Goal: Information Seeking & Learning: Learn about a topic

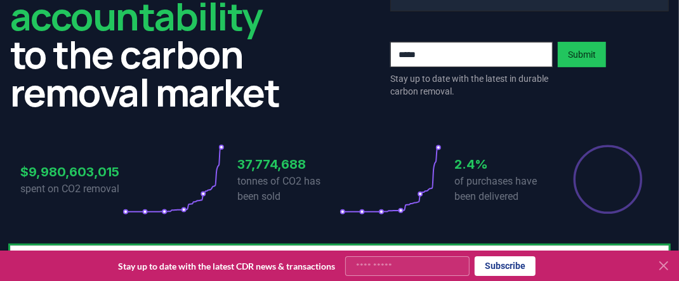
scroll to position [190, 0]
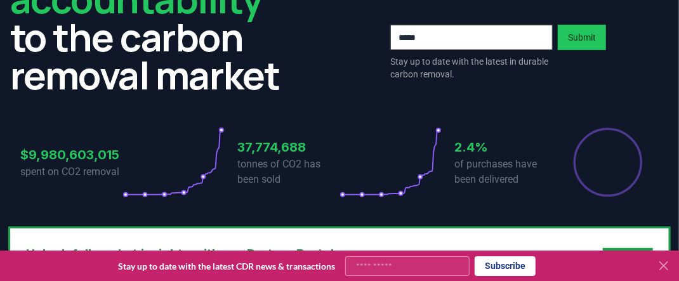
click at [568, 98] on div "We bring transparency and accountability to the carbon removal market 10 Gigato…" at bounding box center [339, 41] width 679 height 373
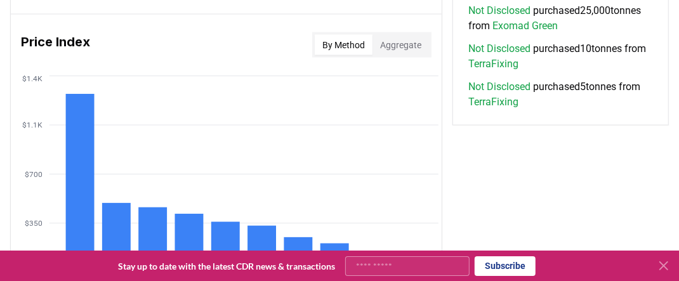
scroll to position [1006, 0]
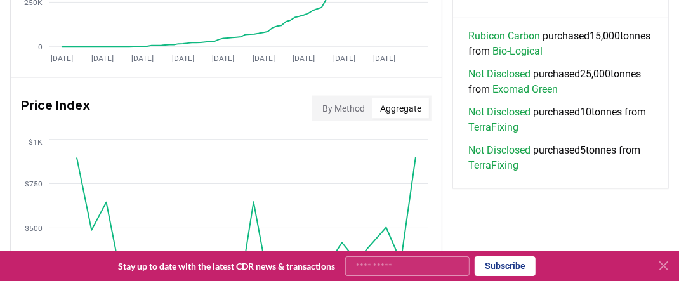
click at [398, 105] on button "Aggregate" at bounding box center [400, 108] width 56 height 20
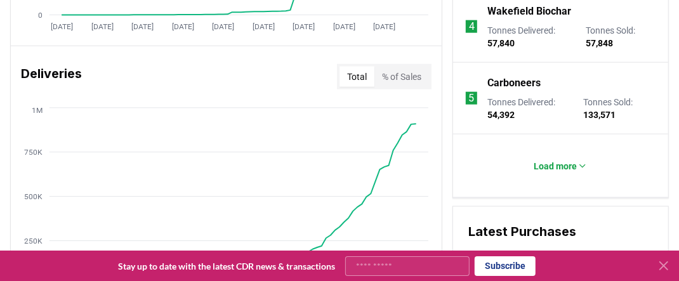
scroll to position [752, 0]
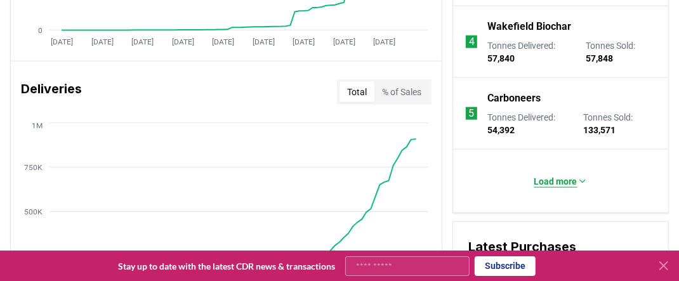
click at [583, 180] on icon at bounding box center [582, 181] width 5 height 3
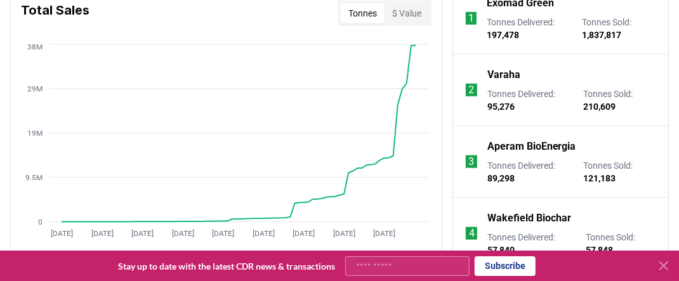
scroll to position [498, 0]
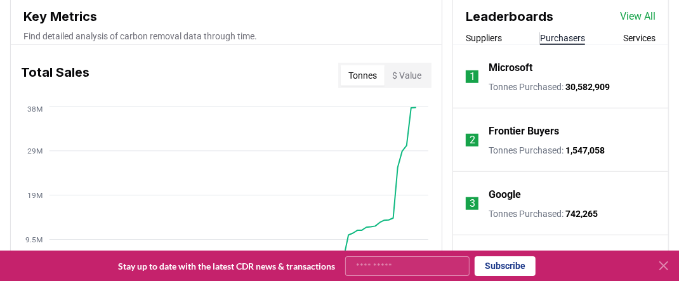
click at [573, 37] on button "Purchasers" at bounding box center [562, 38] width 45 height 13
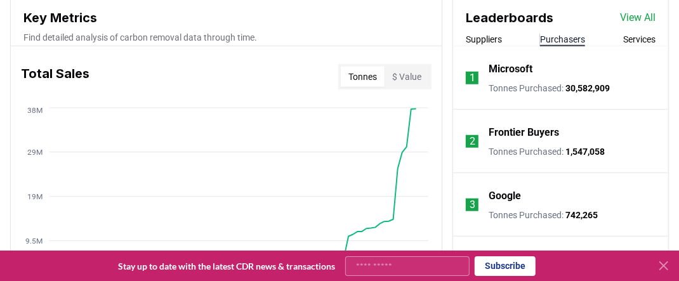
scroll to position [435, 0]
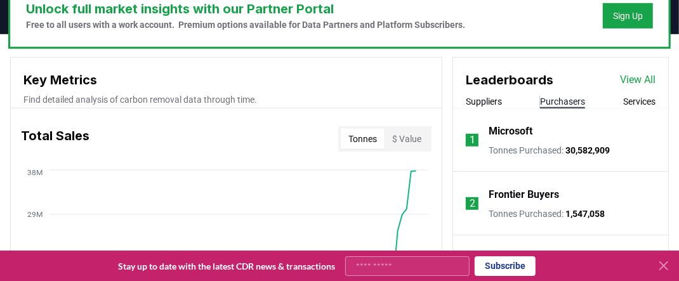
click at [642, 103] on button "Services" at bounding box center [639, 101] width 32 height 13
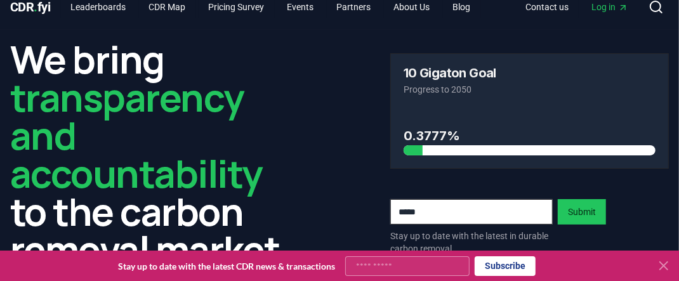
scroll to position [0, 0]
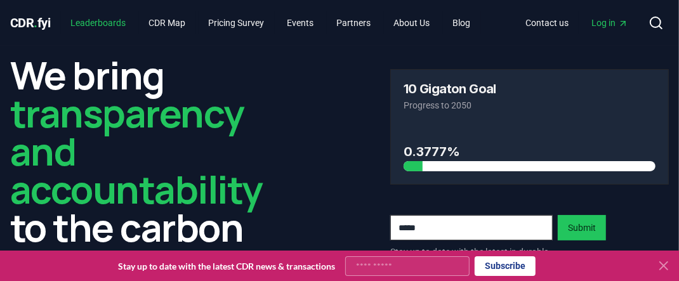
click at [96, 19] on link "Leaderboards" at bounding box center [98, 22] width 75 height 23
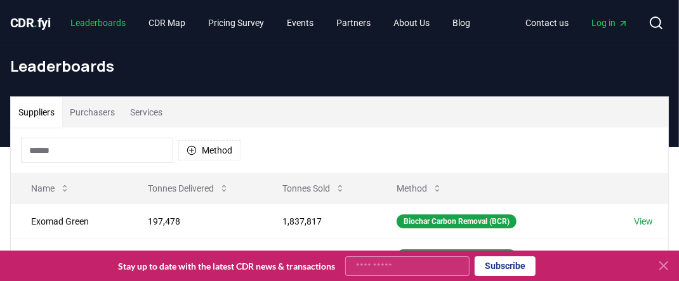
scroll to position [63, 0]
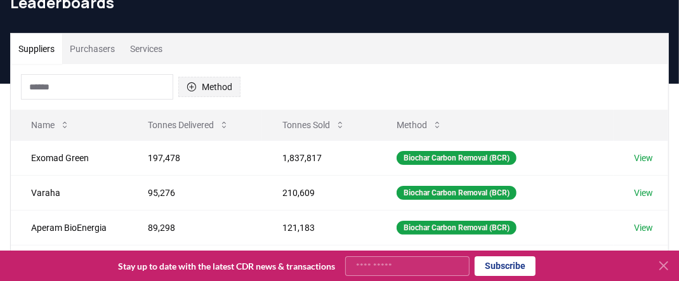
click at [190, 84] on icon "button" at bounding box center [191, 87] width 10 height 10
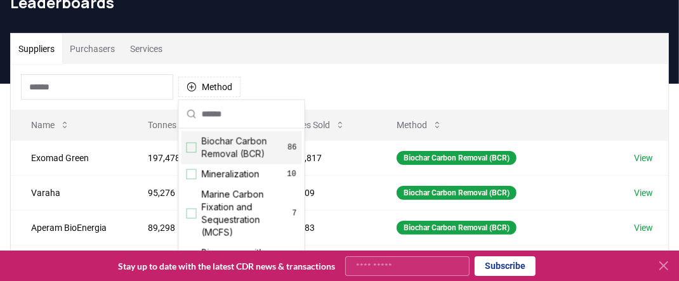
click at [192, 143] on div "Suggestions" at bounding box center [191, 148] width 10 height 10
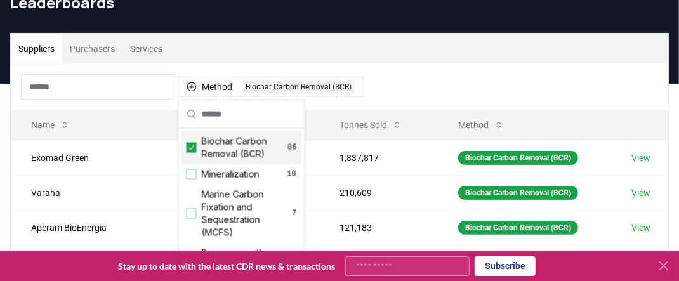
click at [386, 76] on div "Method 1 Biochar Carbon Removal (BCR)" at bounding box center [339, 87] width 657 height 46
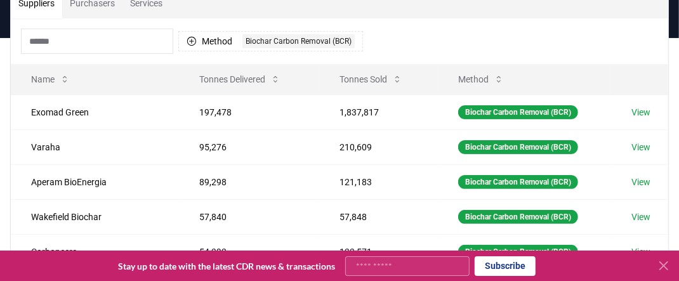
scroll to position [127, 0]
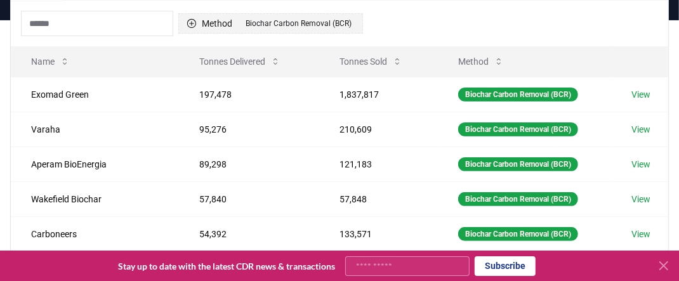
click at [193, 23] on icon "button" at bounding box center [191, 23] width 10 height 10
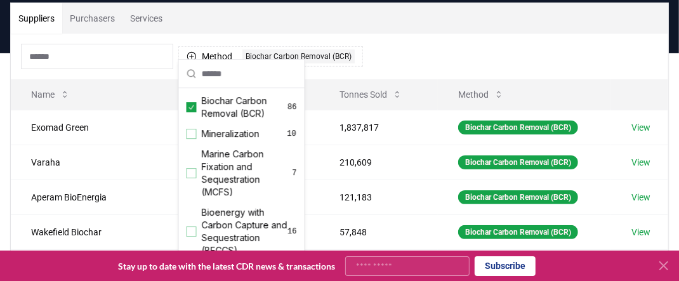
scroll to position [0, 0]
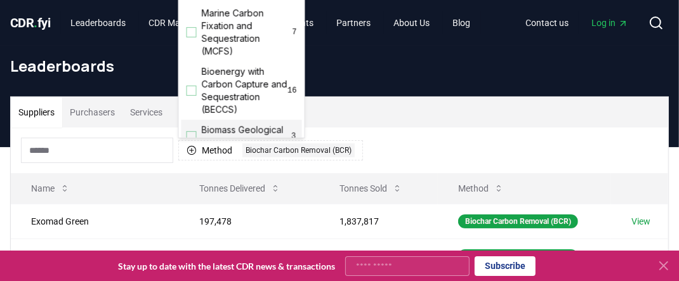
click at [386, 147] on div "Method 1 Biochar Carbon Removal (BCR)" at bounding box center [339, 150] width 657 height 46
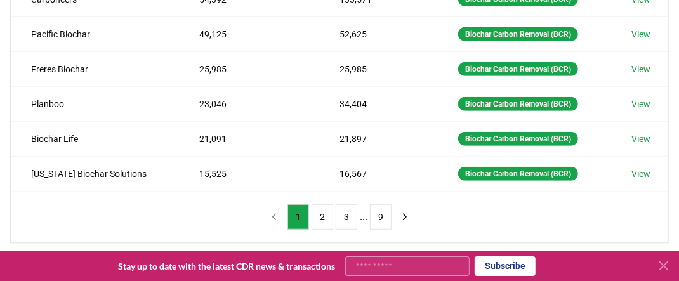
scroll to position [381, 0]
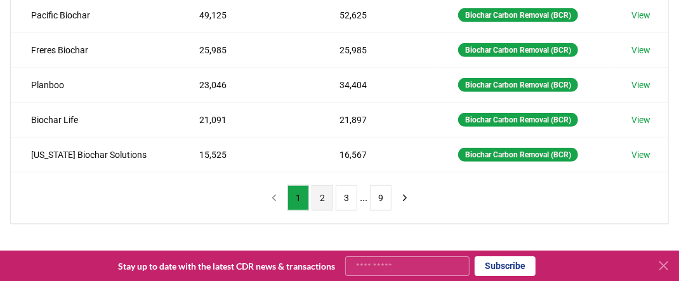
click at [323, 191] on button "2" at bounding box center [322, 197] width 22 height 25
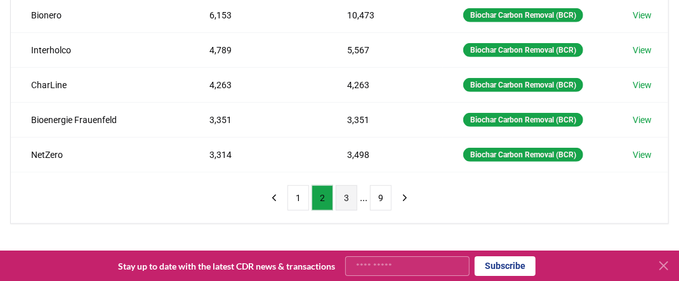
click at [348, 191] on button "3" at bounding box center [346, 197] width 22 height 25
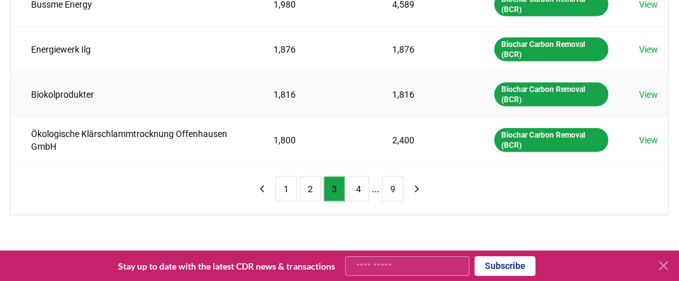
scroll to position [507, 0]
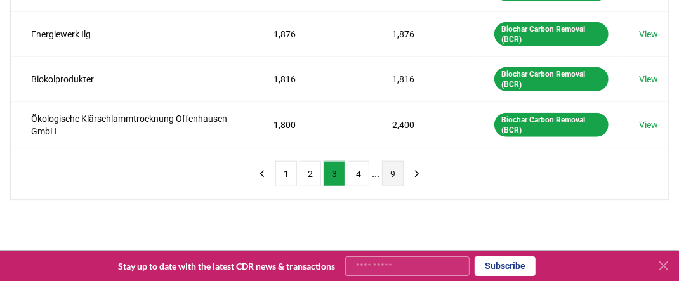
click at [387, 167] on button "9" at bounding box center [393, 173] width 22 height 25
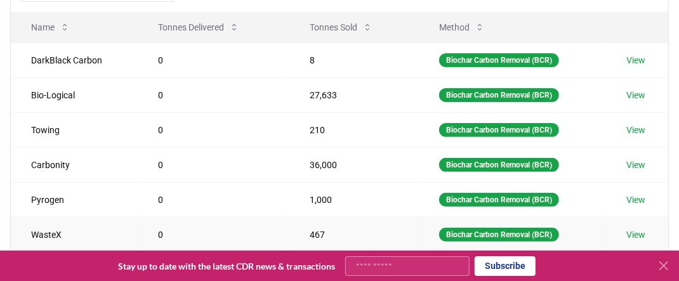
scroll to position [225, 0]
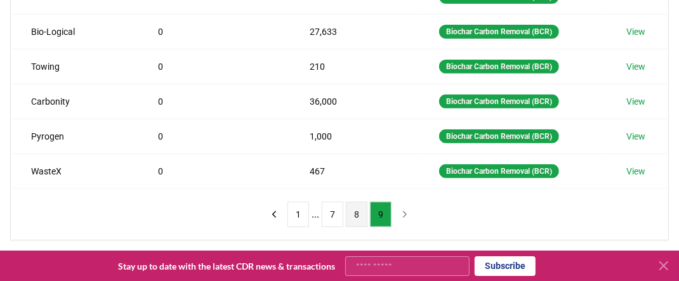
click at [357, 211] on button "8" at bounding box center [357, 214] width 22 height 25
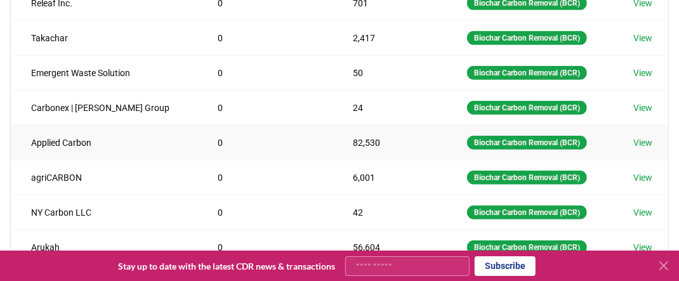
scroll to position [351, 0]
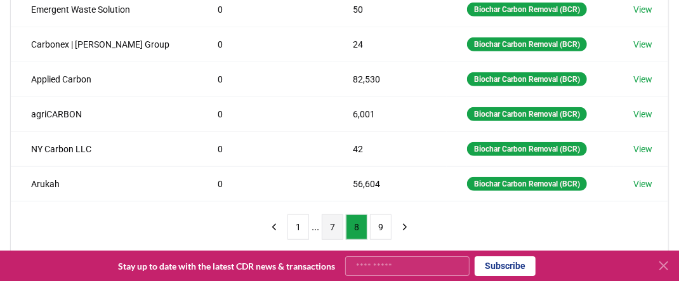
click at [328, 216] on button "7" at bounding box center [333, 226] width 22 height 25
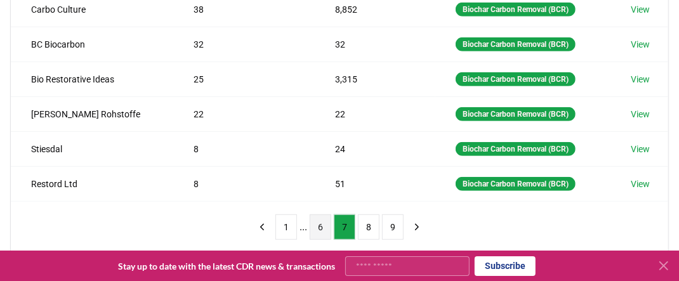
click at [317, 224] on button "6" at bounding box center [320, 226] width 22 height 25
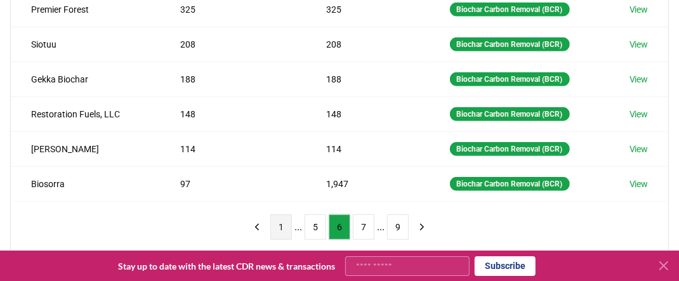
click at [282, 218] on button "1" at bounding box center [281, 226] width 22 height 25
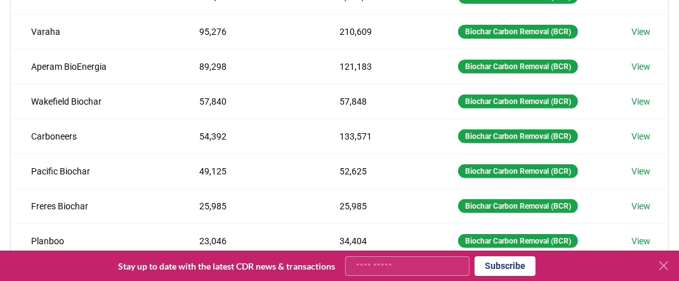
scroll to position [161, 0]
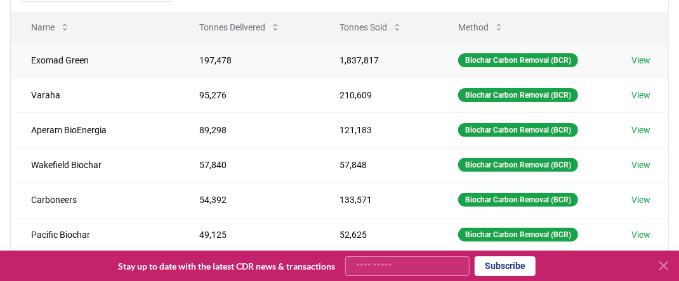
click at [646, 58] on link "View" at bounding box center [640, 60] width 19 height 13
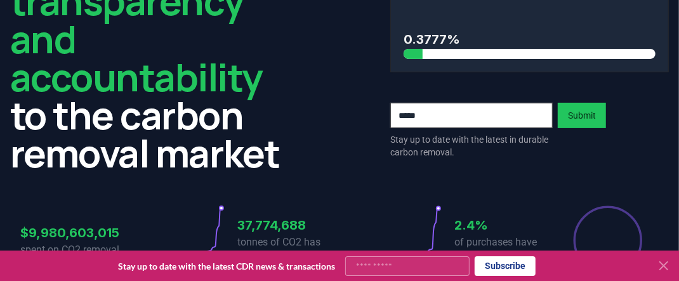
scroll to position [127, 0]
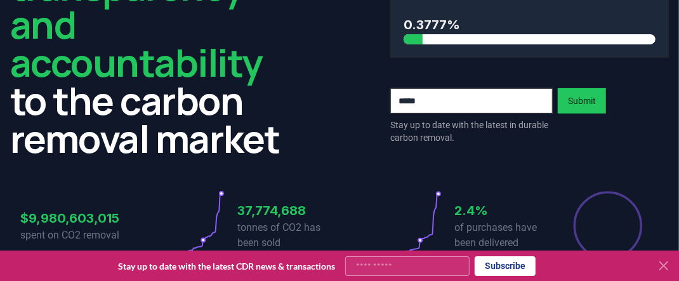
click at [400, 98] on input "email" at bounding box center [471, 100] width 162 height 25
type input "**********"
click at [579, 104] on button "Submit" at bounding box center [581, 100] width 48 height 25
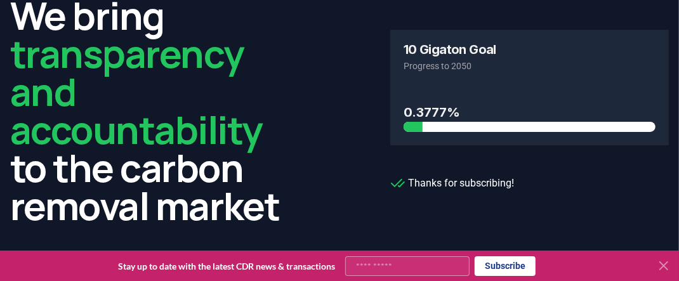
scroll to position [0, 0]
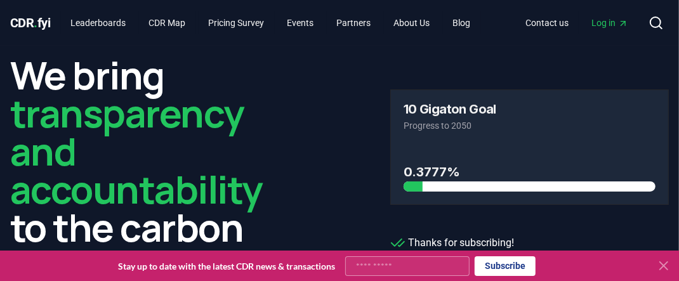
click at [549, 118] on div "10 Gigaton Goal Progress to 2050" at bounding box center [529, 117] width 277 height 55
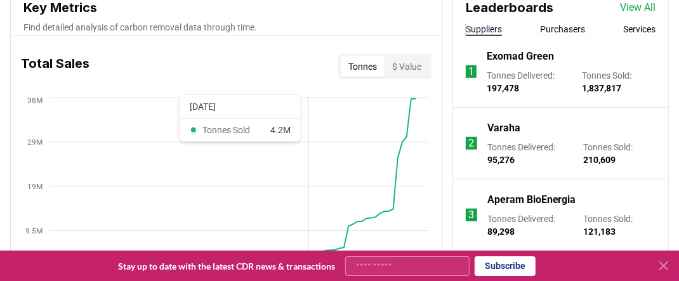
scroll to position [444, 0]
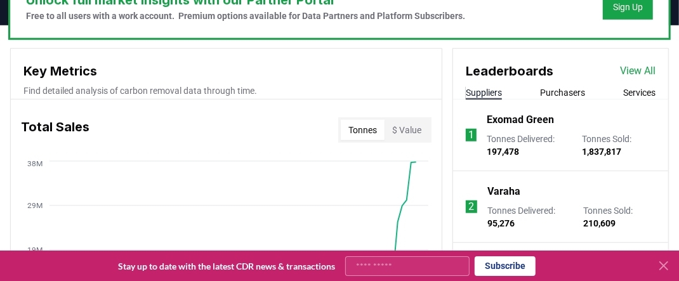
click at [362, 127] on button "Tonnes" at bounding box center [363, 130] width 44 height 20
click at [408, 128] on button "$ Value" at bounding box center [406, 130] width 44 height 20
click at [350, 124] on button "Tonnes" at bounding box center [363, 130] width 44 height 20
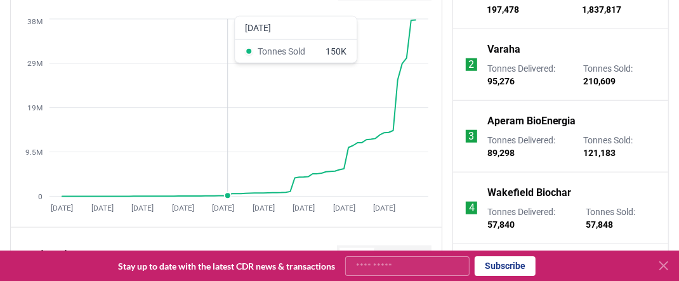
scroll to position [507, 0]
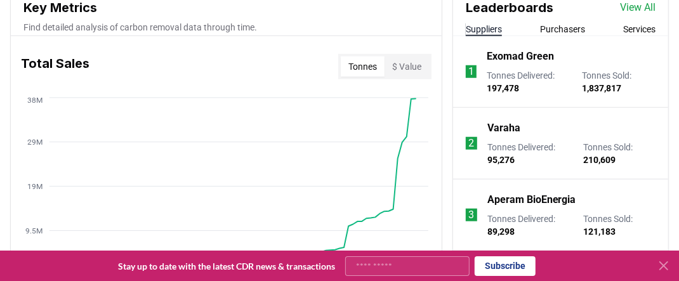
click at [406, 62] on button "$ Value" at bounding box center [406, 66] width 44 height 20
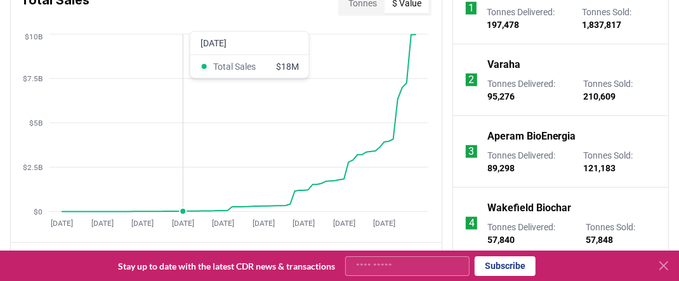
click at [184, 154] on icon "Jan 2019 Oct 2019 Jul 2020 Apr 2021 Jan 2022 Oct 2022 Jul 2023 Apr 2024 Jan 202…" at bounding box center [221, 132] width 420 height 203
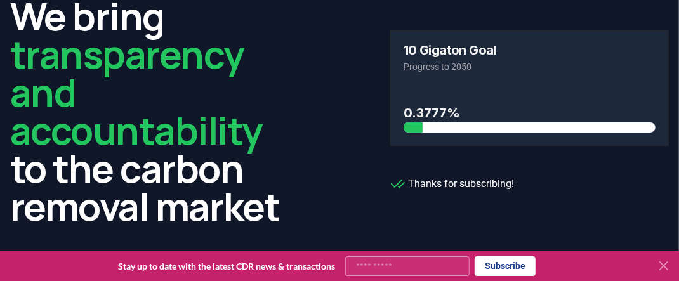
scroll to position [0, 0]
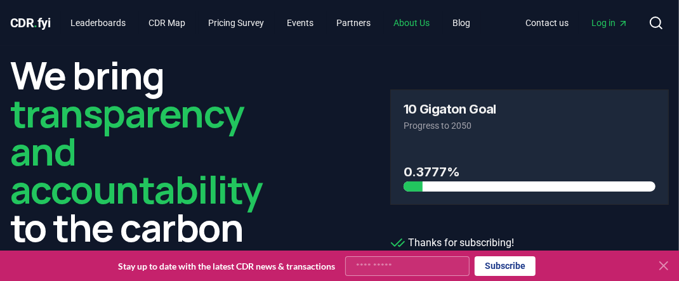
click at [426, 21] on link "About Us" at bounding box center [412, 22] width 56 height 23
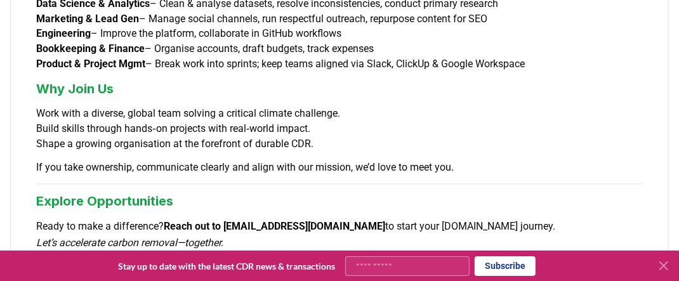
scroll to position [1175, 0]
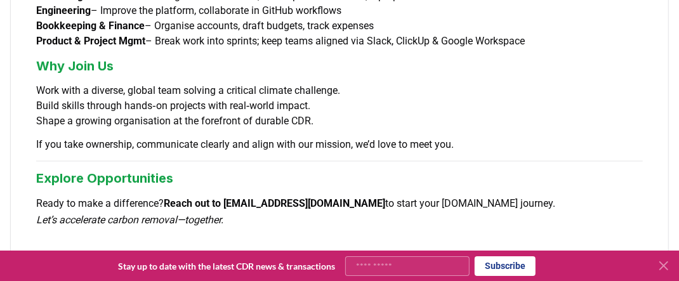
drag, startPoint x: 63, startPoint y: 127, endPoint x: 18, endPoint y: 124, distance: 45.8
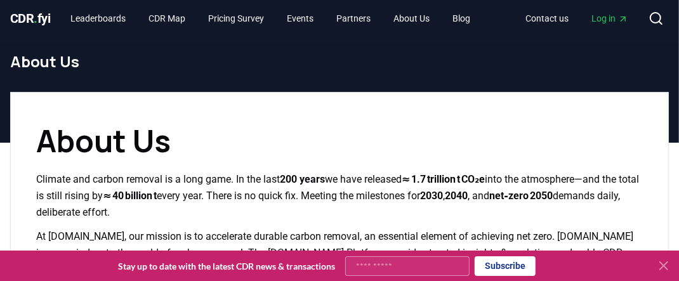
scroll to position [0, 0]
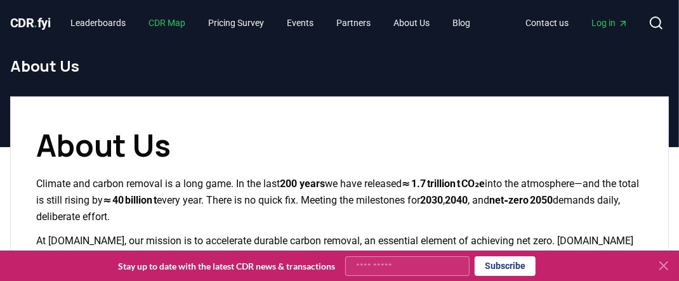
click at [173, 23] on link "CDR Map" at bounding box center [167, 22] width 57 height 23
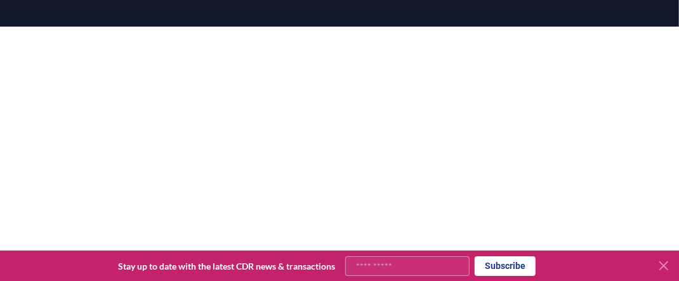
scroll to position [157, 0]
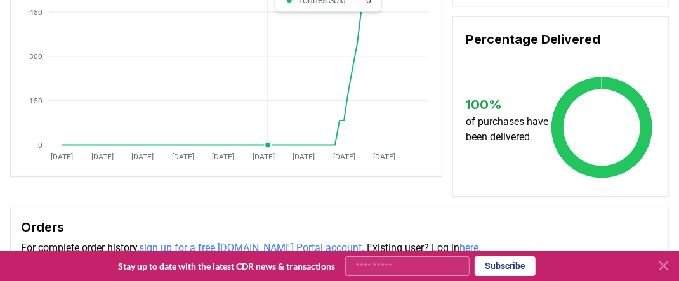
scroll to position [127, 0]
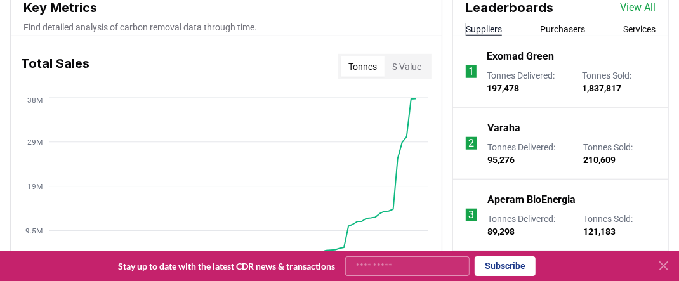
scroll to position [444, 0]
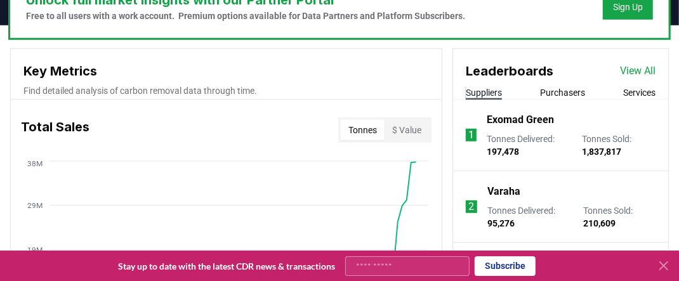
click at [507, 117] on p "Exomad Green" at bounding box center [519, 119] width 67 height 15
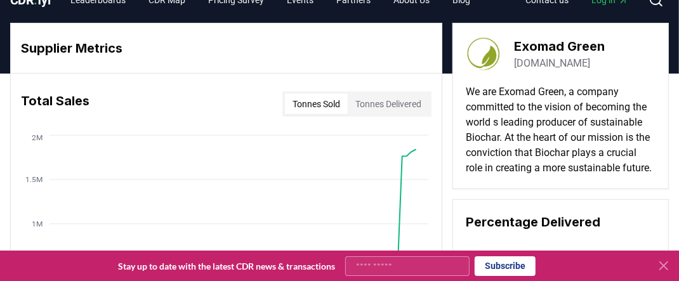
scroll to position [8, 0]
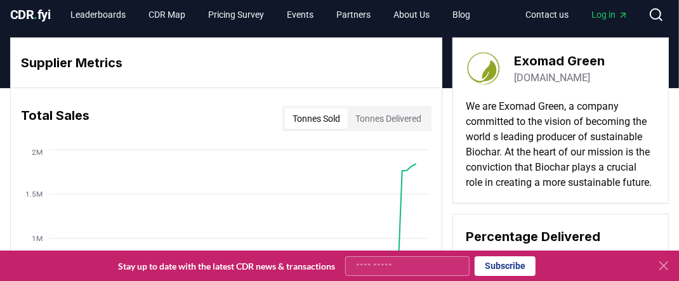
click at [534, 76] on link "[DOMAIN_NAME]" at bounding box center [552, 77] width 76 height 15
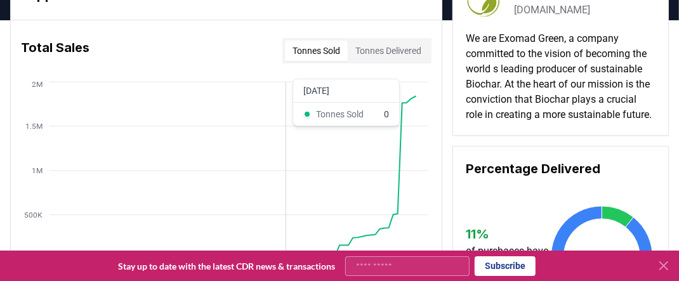
scroll to position [135, 0]
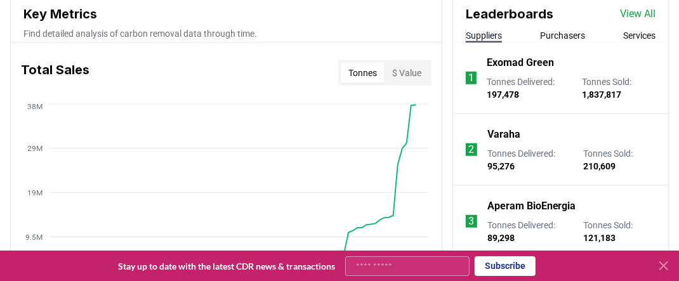
scroll to position [507, 0]
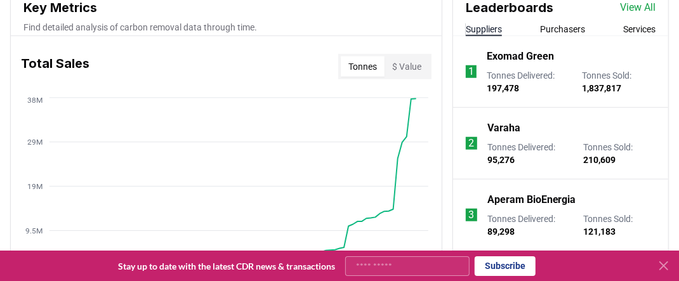
click at [500, 125] on p "Varaha" at bounding box center [503, 128] width 33 height 15
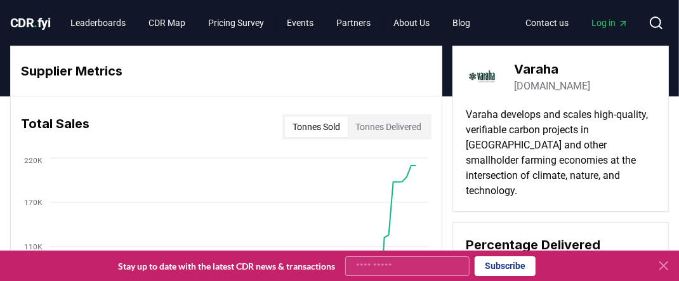
click at [541, 87] on link "varaha.earth" at bounding box center [552, 86] width 76 height 15
click at [393, 122] on button "Tonnes Delivered" at bounding box center [388, 127] width 81 height 20
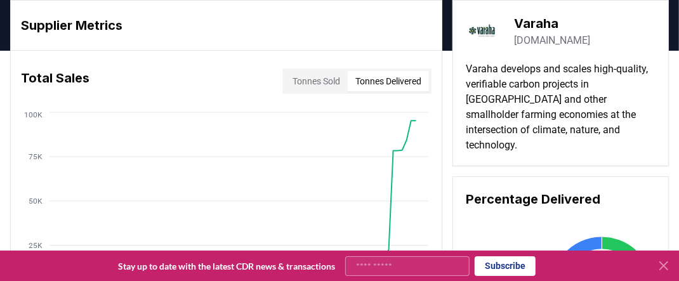
scroll to position [63, 0]
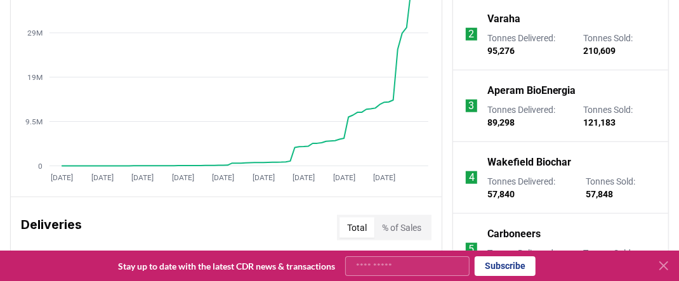
scroll to position [634, 0]
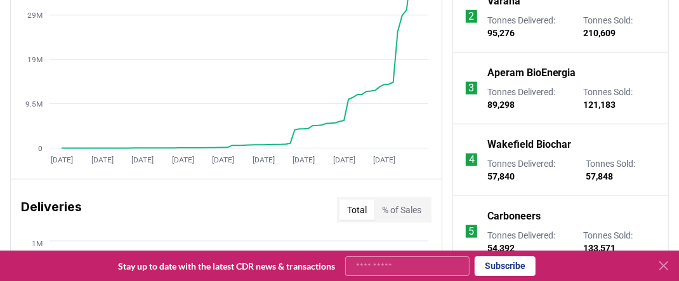
click at [512, 143] on p "Wakefield Biochar" at bounding box center [529, 144] width 84 height 15
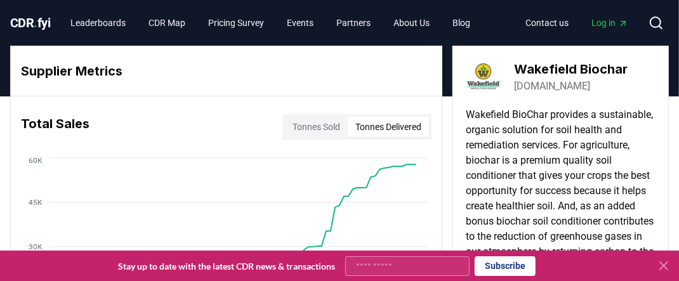
click at [396, 125] on button "Tonnes Delivered" at bounding box center [388, 127] width 81 height 20
click at [297, 126] on button "Tonnes Sold" at bounding box center [316, 127] width 63 height 20
click at [378, 124] on button "Tonnes Delivered" at bounding box center [388, 127] width 81 height 20
click at [313, 124] on button "Tonnes Sold" at bounding box center [316, 127] width 63 height 20
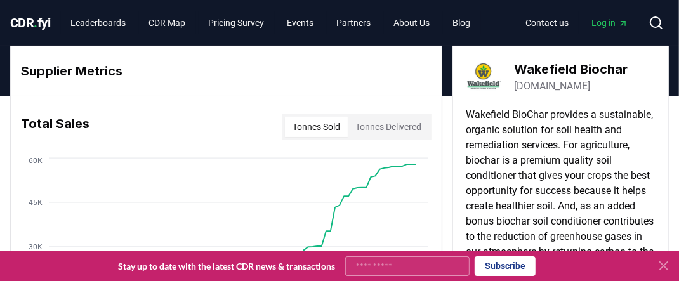
click at [313, 124] on button "Tonnes Sold" at bounding box center [316, 127] width 63 height 20
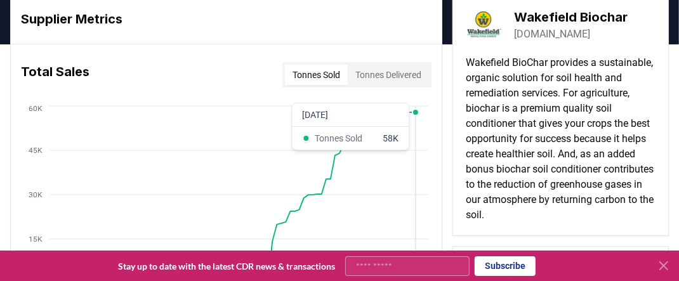
scroll to position [63, 0]
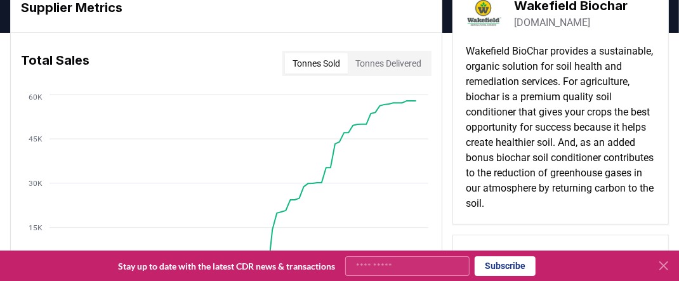
click at [411, 59] on button "Tonnes Delivered" at bounding box center [388, 63] width 81 height 20
click at [553, 25] on link "wakefieldbiochar.com" at bounding box center [552, 22] width 76 height 15
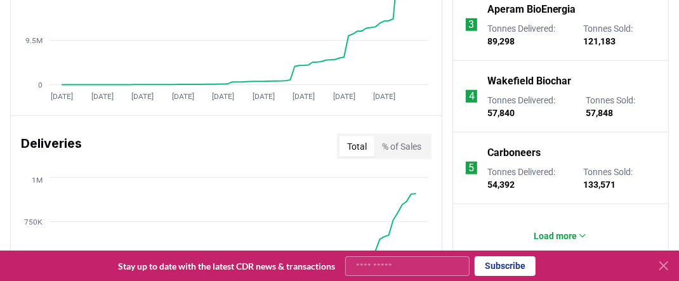
scroll to position [761, 0]
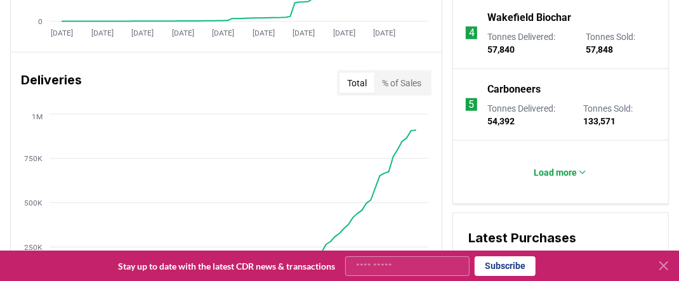
click at [513, 89] on p "Carboneers" at bounding box center [513, 89] width 53 height 15
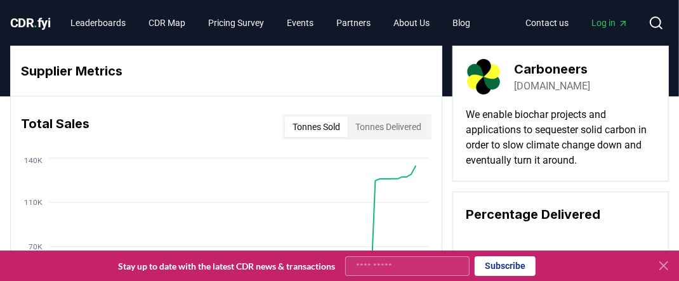
click at [557, 87] on link "dutchcarboneers.com" at bounding box center [552, 86] width 76 height 15
click at [552, 86] on link "dutchcarboneers.com" at bounding box center [552, 86] width 76 height 15
click at [593, 115] on p "We enable biochar projects and applications to sequester solid carbon in order …" at bounding box center [561, 137] width 190 height 61
click at [566, 84] on link "dutchcarboneers.com" at bounding box center [552, 86] width 76 height 15
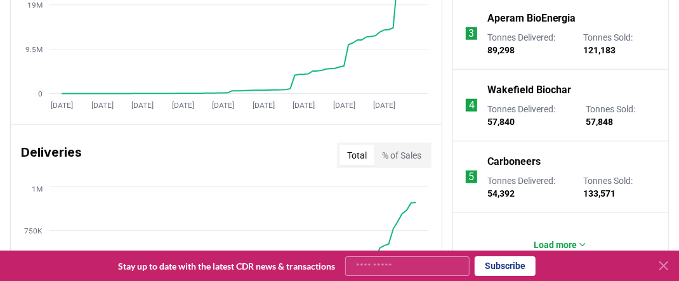
scroll to position [816, 0]
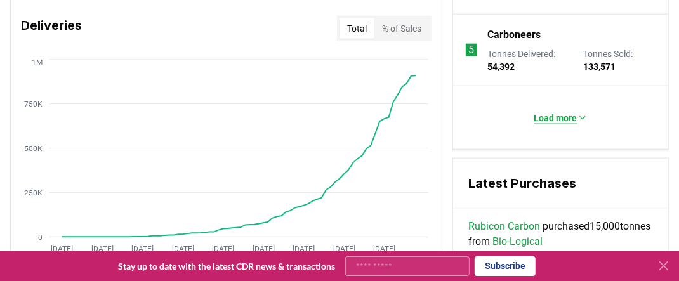
click at [582, 114] on icon at bounding box center [582, 118] width 10 height 10
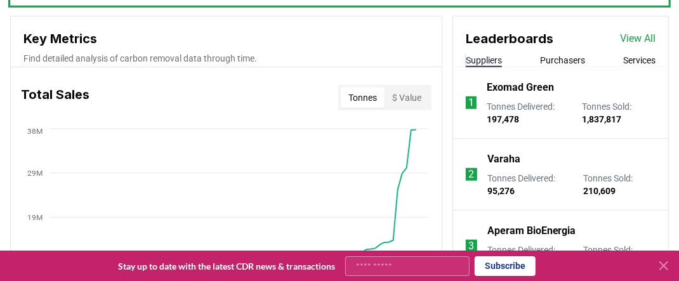
scroll to position [498, 0]
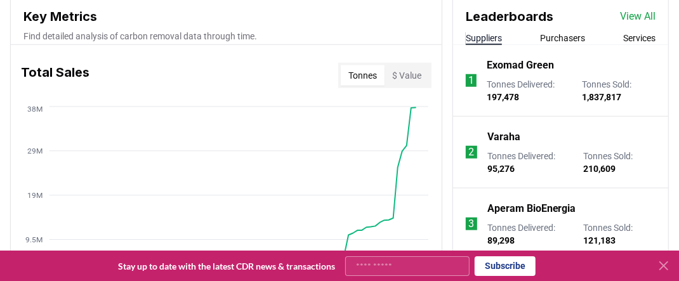
click at [569, 37] on button "Purchasers" at bounding box center [562, 38] width 45 height 13
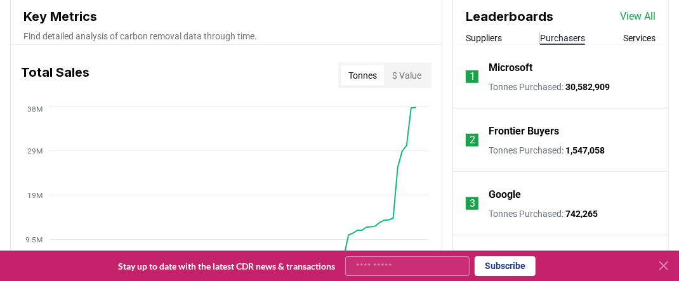
click at [485, 39] on button "Suppliers" at bounding box center [484, 38] width 36 height 13
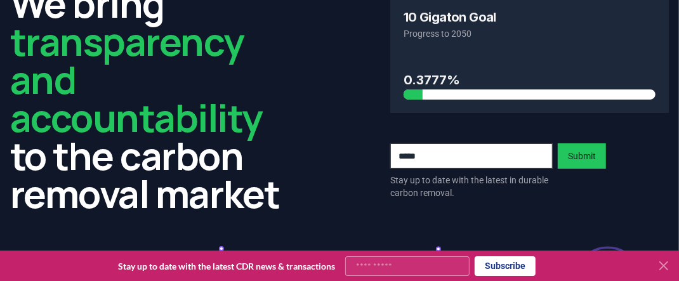
scroll to position [0, 0]
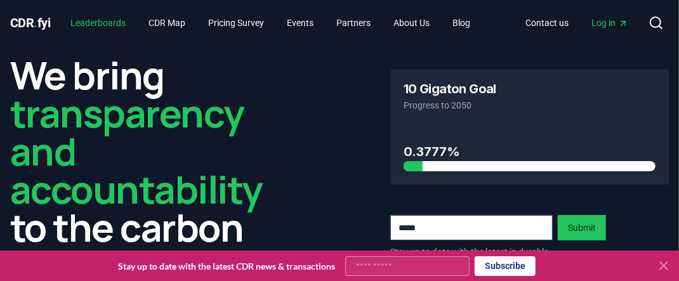
click at [98, 20] on link "Leaderboards" at bounding box center [98, 22] width 75 height 23
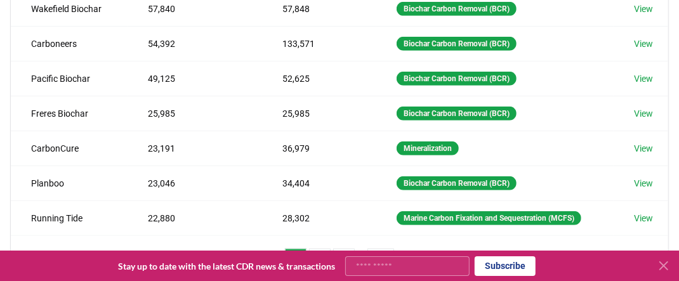
scroll to position [381, 0]
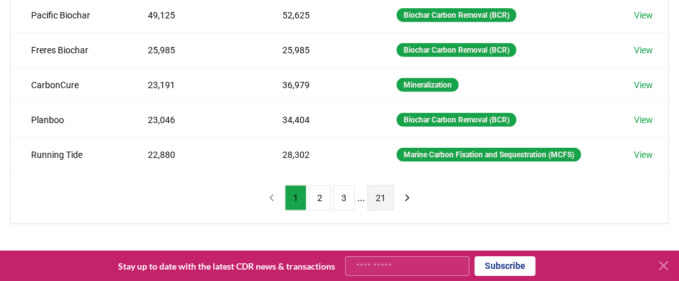
click at [378, 192] on button "21" at bounding box center [380, 197] width 27 height 25
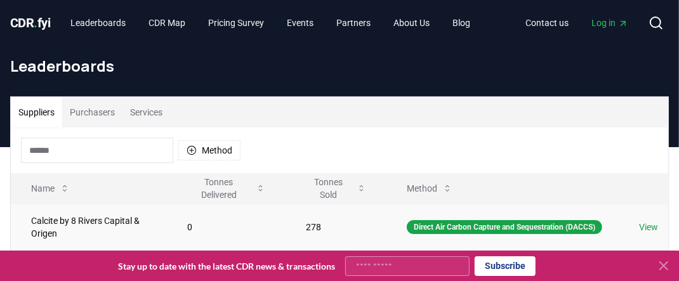
scroll to position [63, 0]
